Goal: Task Accomplishment & Management: Use online tool/utility

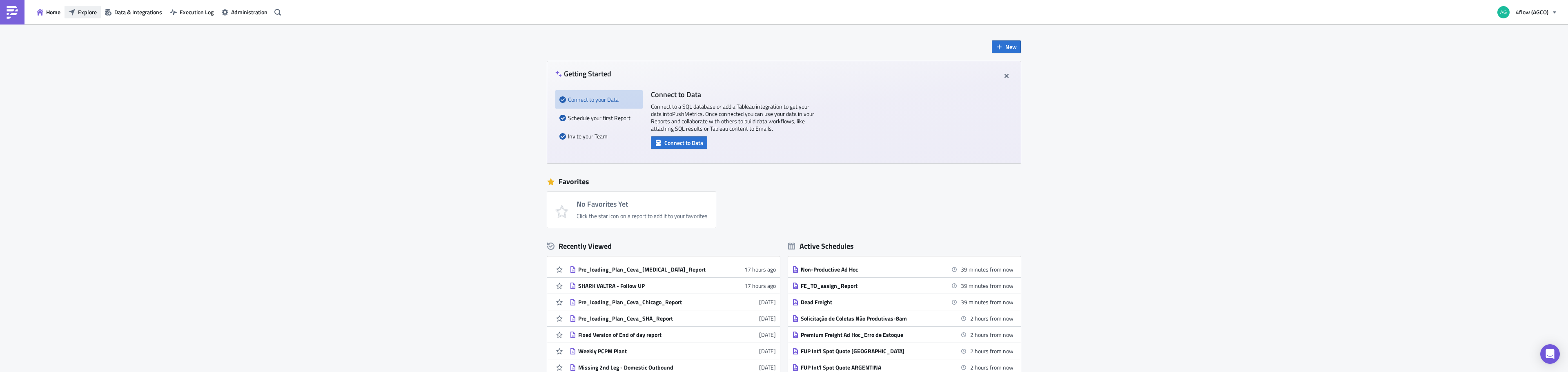
click at [90, 16] on span "Explore" at bounding box center [87, 12] width 19 height 8
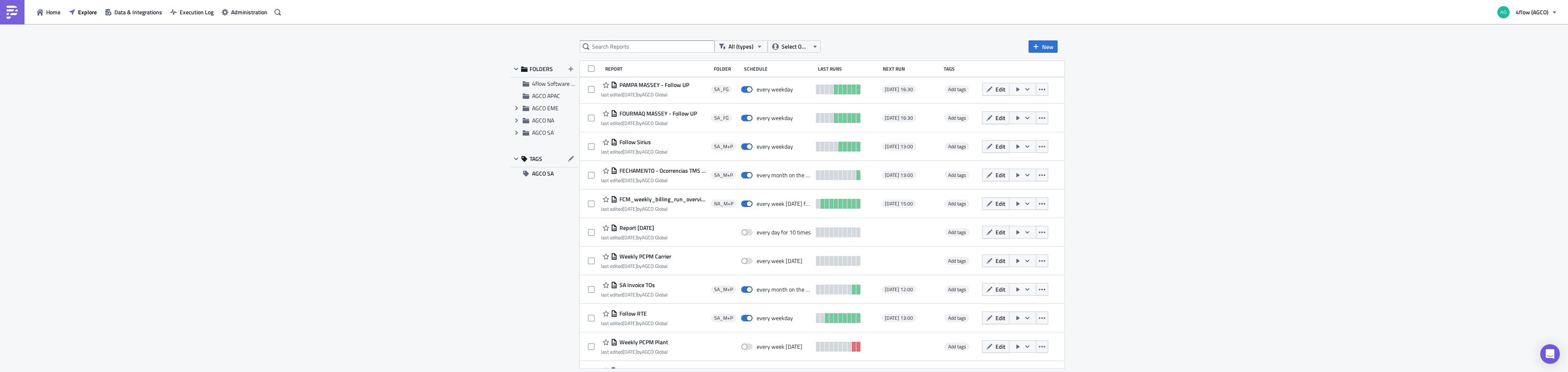
scroll to position [281, 0]
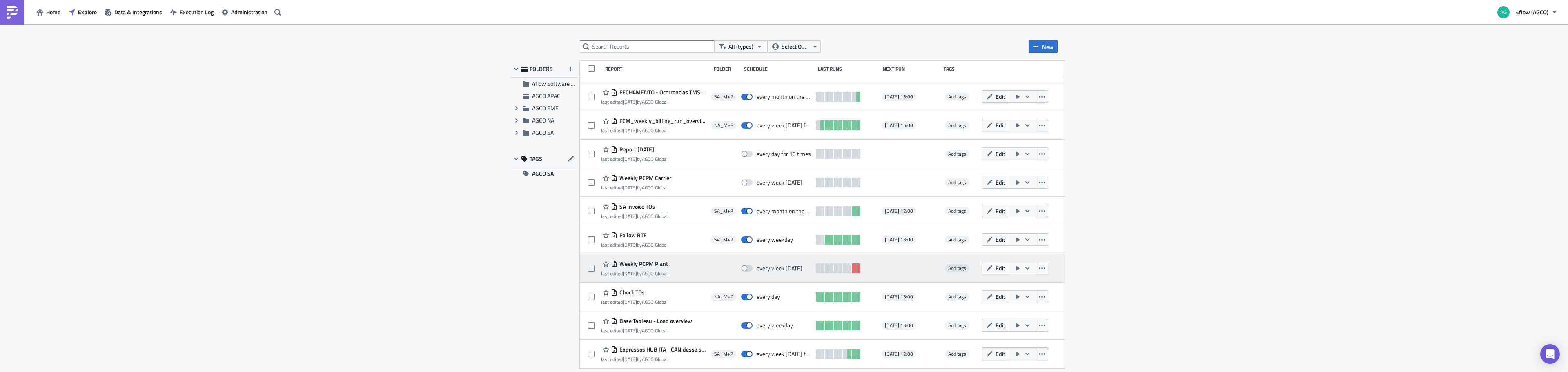
click at [651, 259] on div "Weekly PCPM Plant last edited 1 week ago by AGCO Global every week on Wednesday…" at bounding box center [822, 268] width 485 height 29
click at [655, 262] on span "Weekly PCPM Plant" at bounding box center [642, 263] width 51 height 7
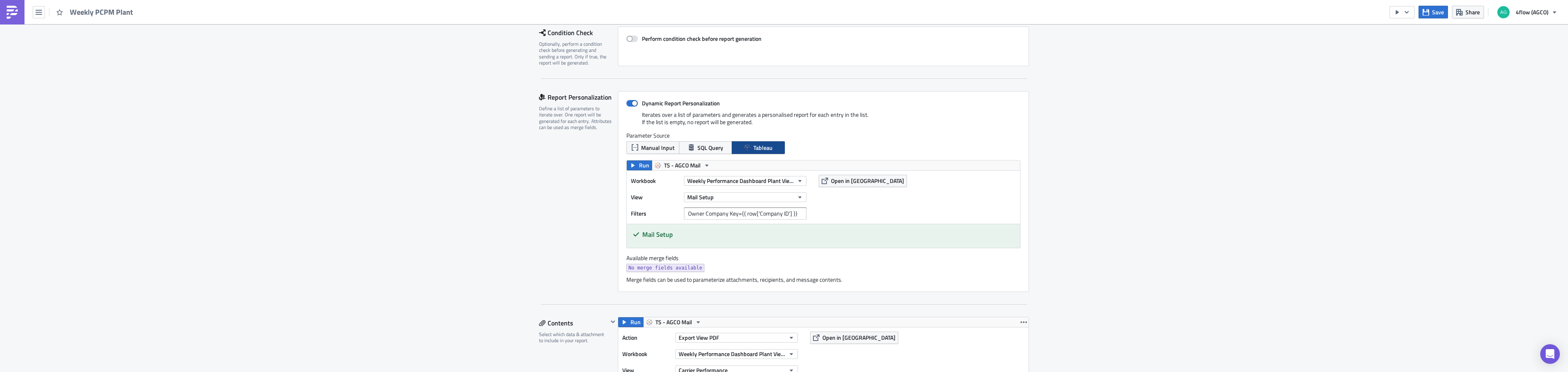
scroll to position [122, 0]
drag, startPoint x: 666, startPoint y: 233, endPoint x: 642, endPoint y: 235, distance: 24.1
click at [642, 235] on h5 "Mail Setup" at bounding box center [828, 235] width 371 height 6
click at [750, 194] on button "Mail Setup" at bounding box center [745, 198] width 123 height 10
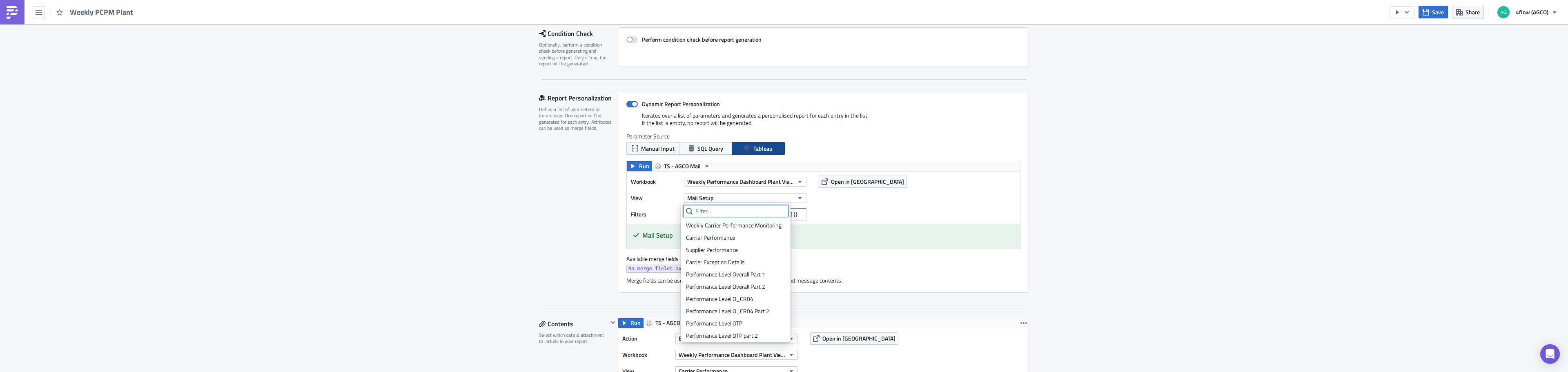
scroll to position [198, 0]
click at [713, 325] on div "Supplier Exceptions" at bounding box center [736, 321] width 100 height 8
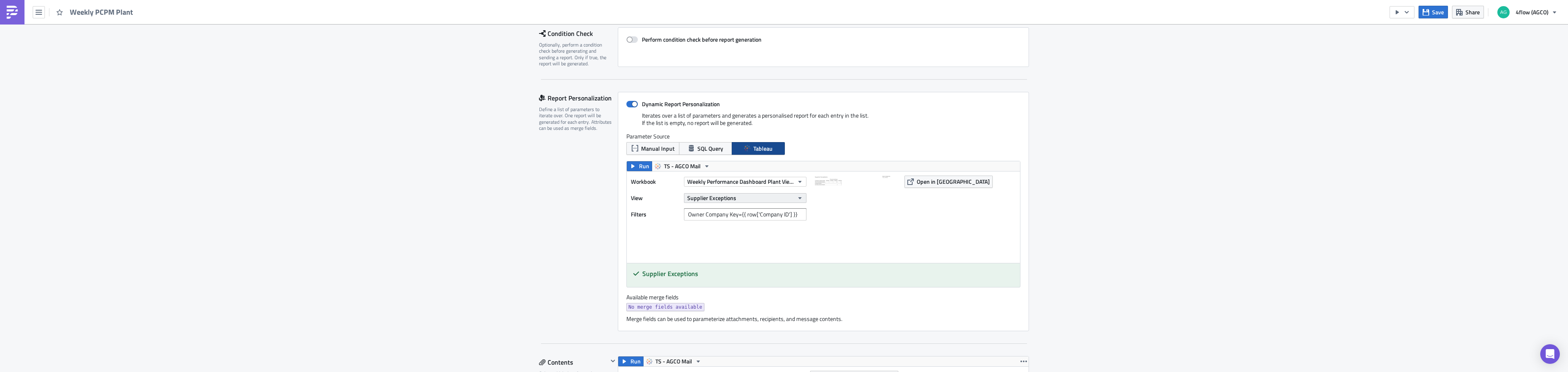
click at [720, 199] on span "Supplier Exceptions" at bounding box center [712, 198] width 49 height 8
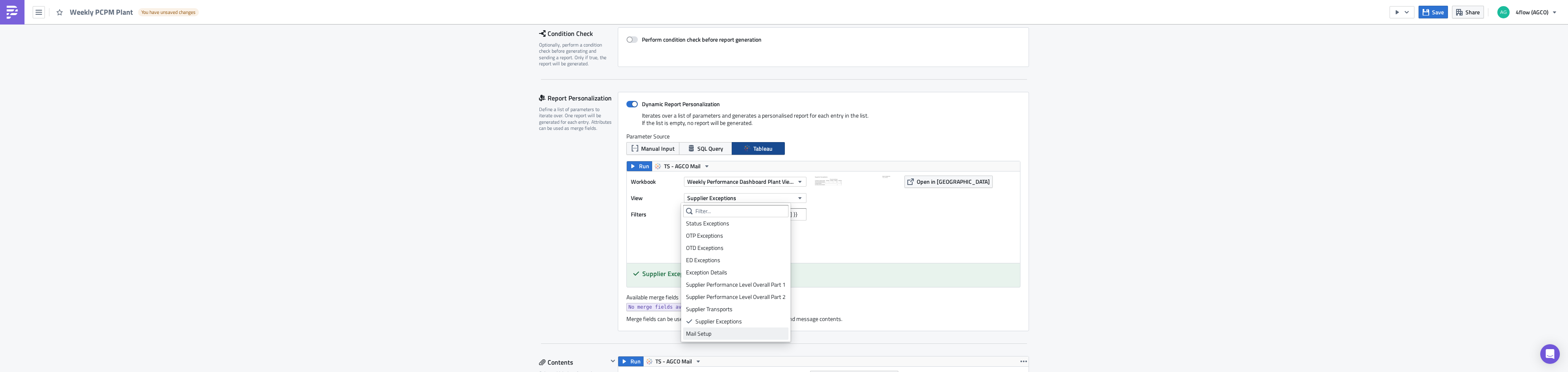
click at [710, 334] on div "Mail Setup" at bounding box center [736, 333] width 100 height 8
click at [633, 163] on icon "button" at bounding box center [633, 166] width 6 height 6
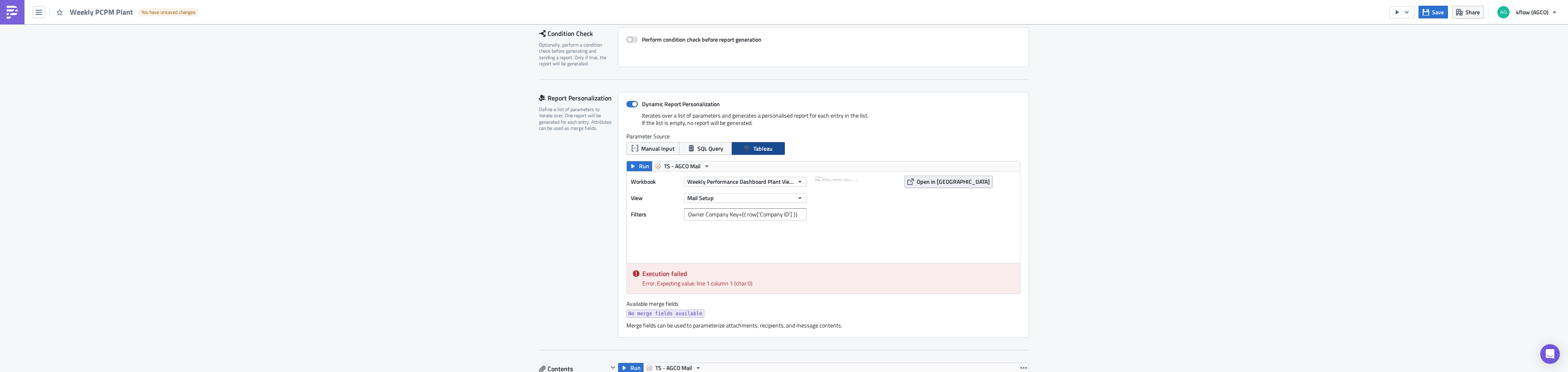
click at [939, 183] on span "Open in [GEOGRAPHIC_DATA]" at bounding box center [953, 181] width 73 height 8
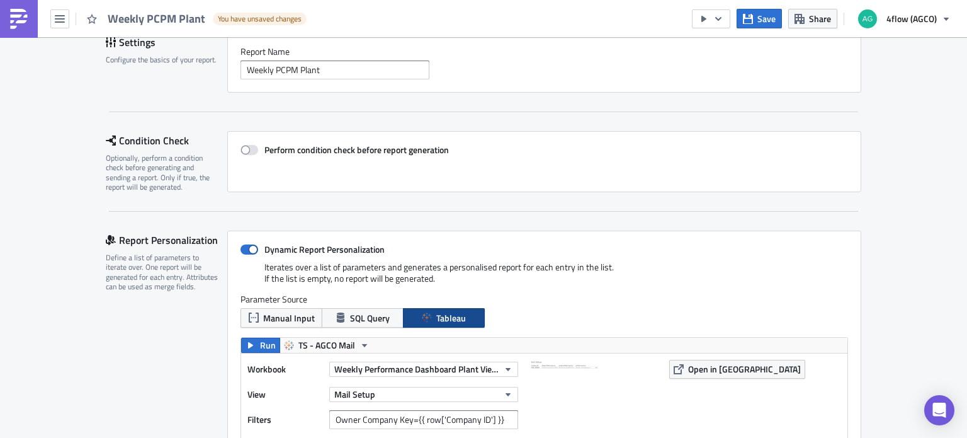
scroll to position [0, 0]
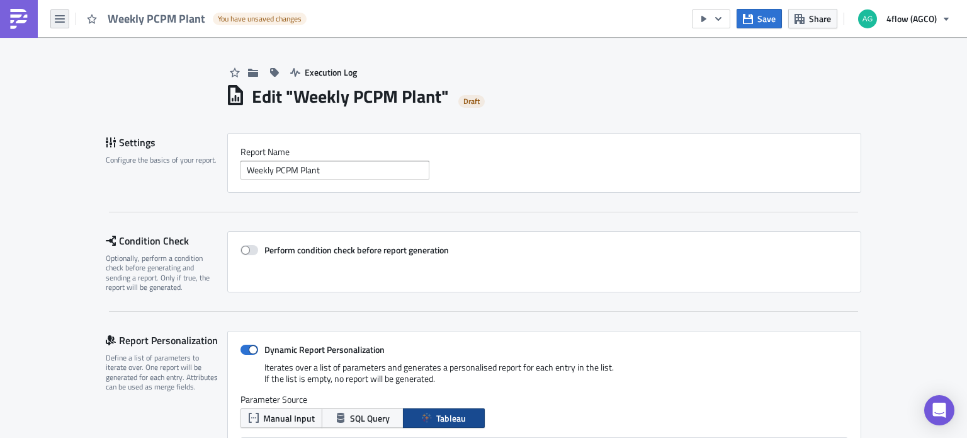
click at [61, 23] on icon "button" at bounding box center [60, 19] width 10 height 10
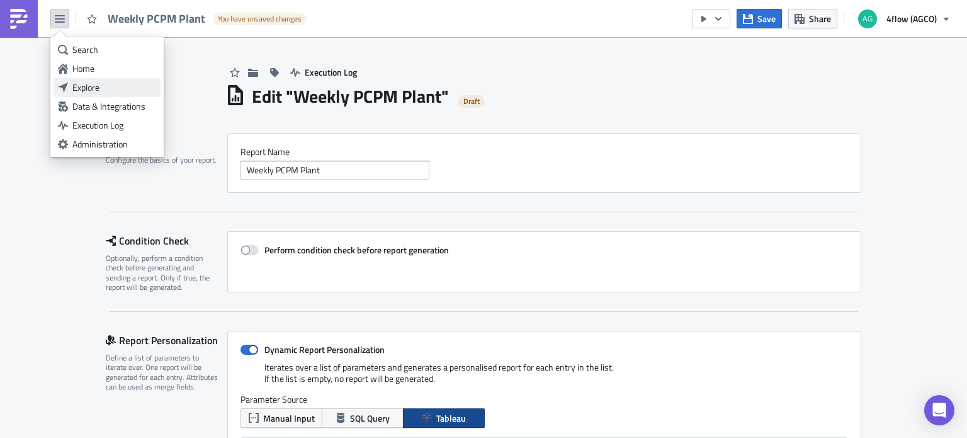
click at [88, 93] on div "Explore" at bounding box center [114, 87] width 84 height 13
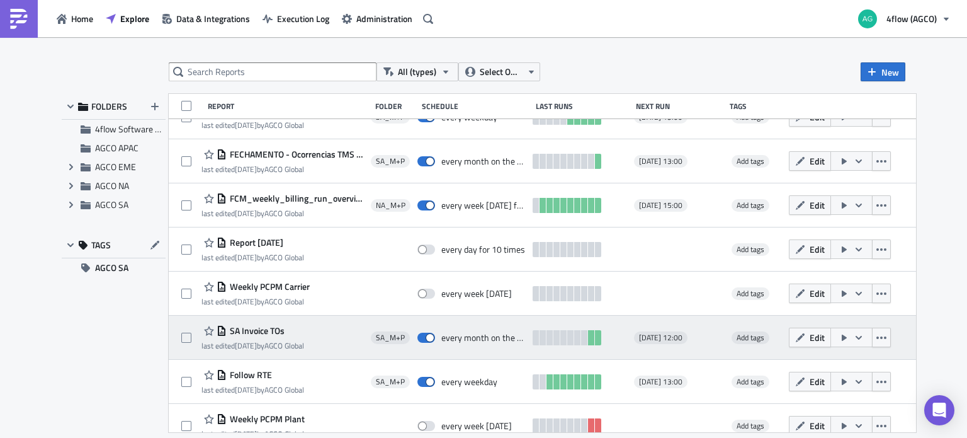
scroll to position [442, 0]
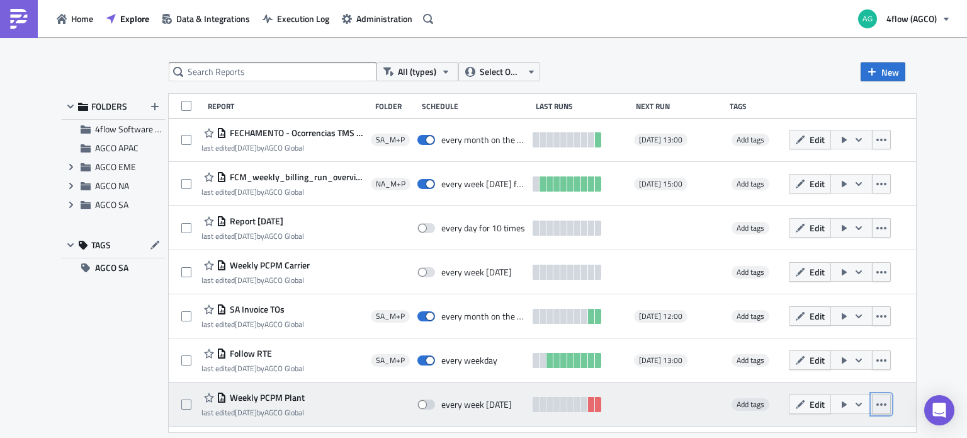
click at [887, 408] on icon "button" at bounding box center [882, 404] width 10 height 10
click at [278, 394] on span "Weekly PCPM Plant" at bounding box center [266, 397] width 78 height 11
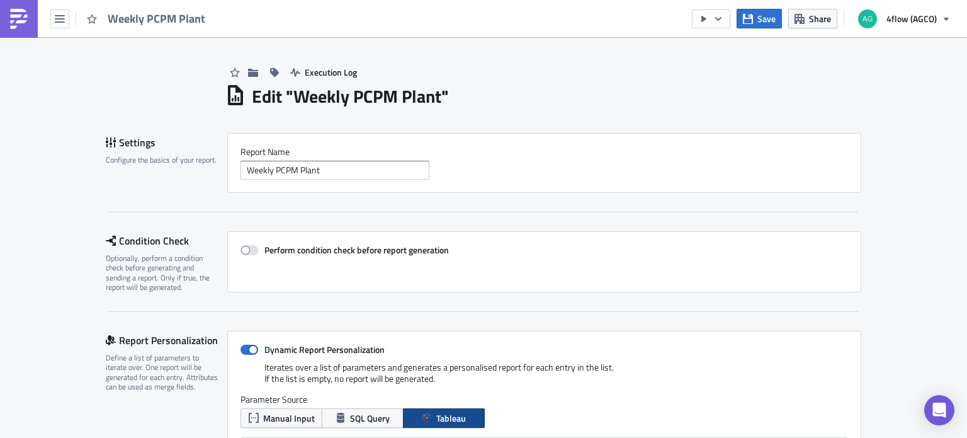
click at [661, 211] on div "Settings Configure the basics of your report. Report Nam﻿e Weekly PCPM Plant" at bounding box center [484, 172] width 756 height 79
click at [64, 19] on icon "button" at bounding box center [60, 19] width 10 height 8
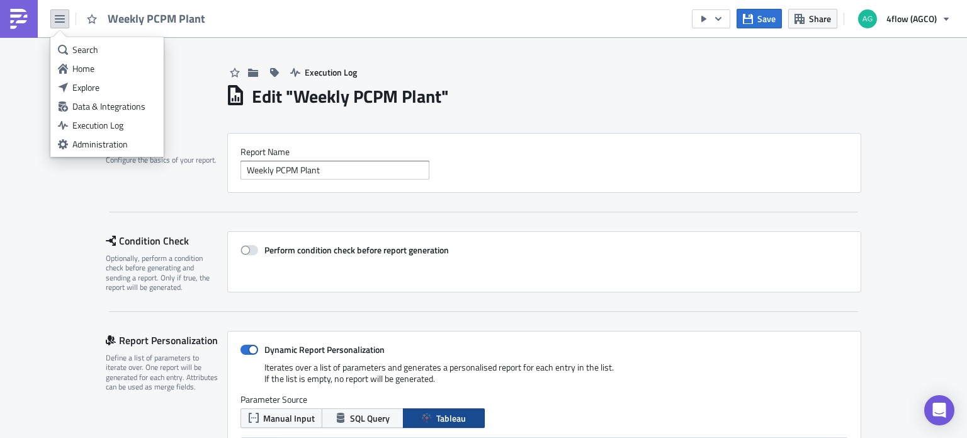
click at [101, 83] on div "Explore" at bounding box center [114, 87] width 84 height 13
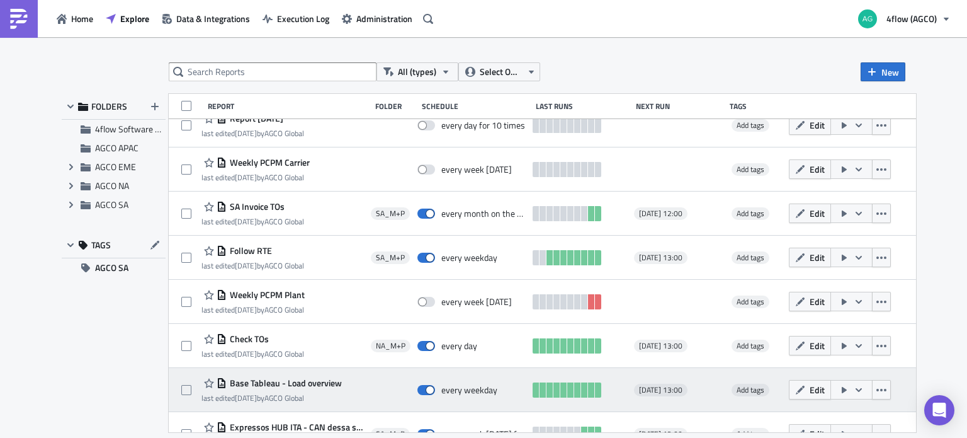
scroll to position [441, 0]
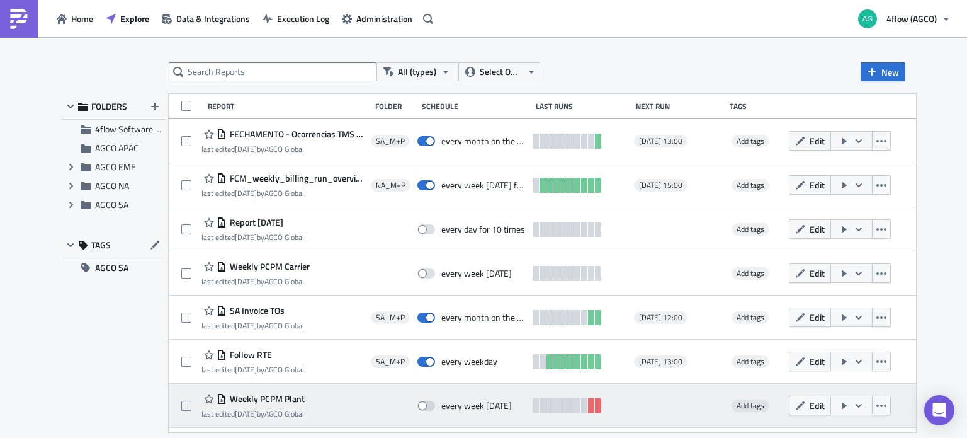
click at [276, 396] on span "Weekly PCPM Plant" at bounding box center [266, 398] width 78 height 11
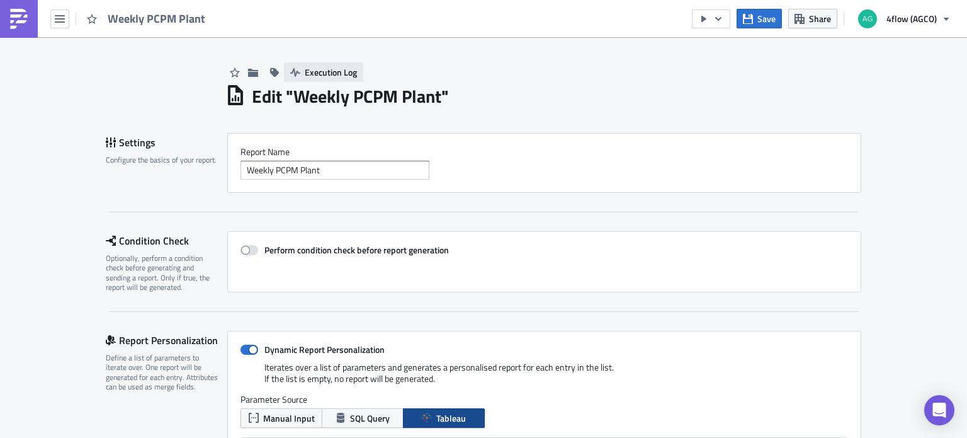
click at [310, 72] on span "Execution Log" at bounding box center [331, 72] width 52 height 13
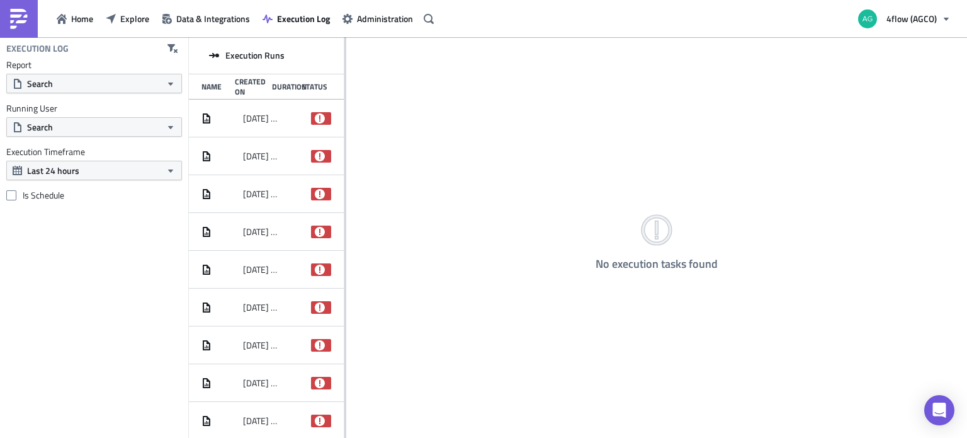
drag, startPoint x: 641, startPoint y: 363, endPoint x: 600, endPoint y: 362, distance: 41.0
click at [641, 363] on div "No execution tasks found" at bounding box center [656, 238] width 621 height 402
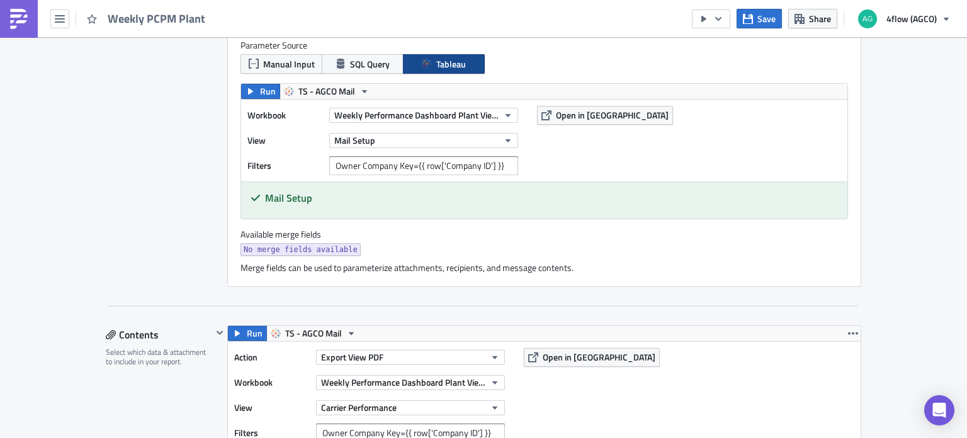
scroll to position [252, 0]
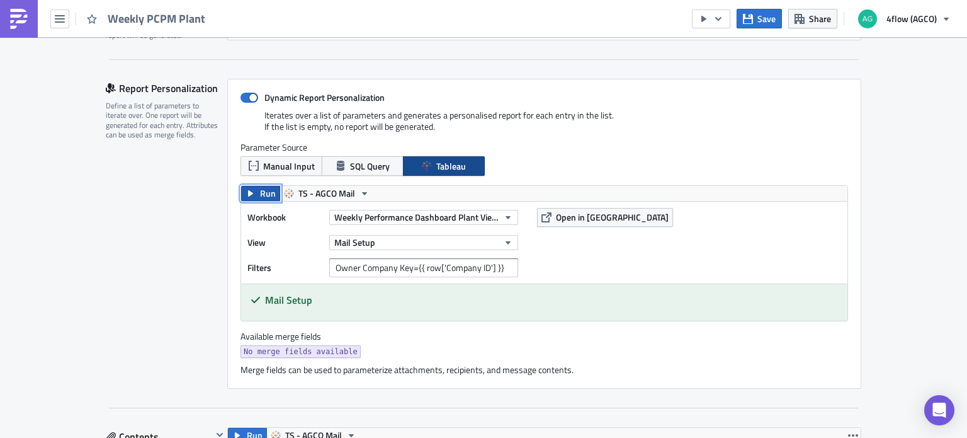
click at [254, 196] on button "Run" at bounding box center [260, 193] width 39 height 15
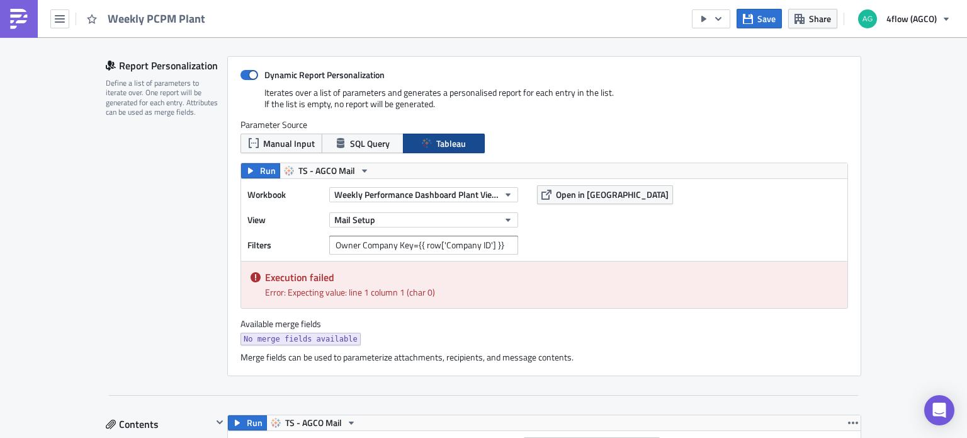
scroll to position [315, 0]
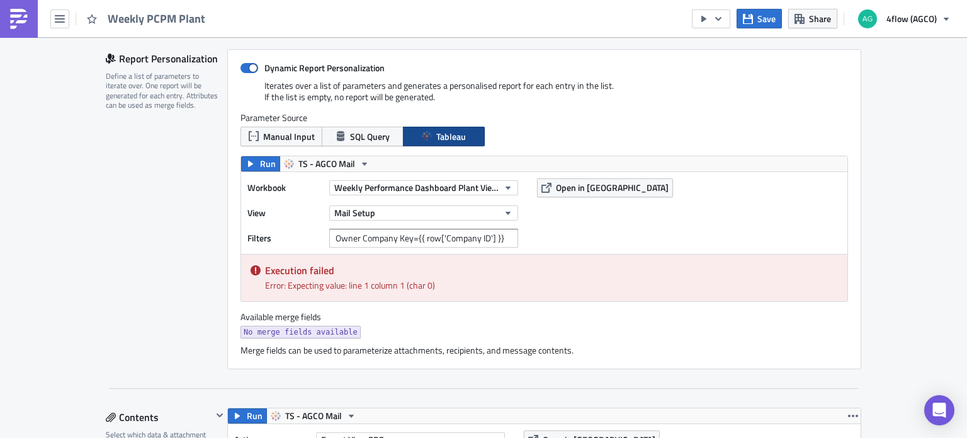
scroll to position [252, 0]
